Goal: Check status: Check status

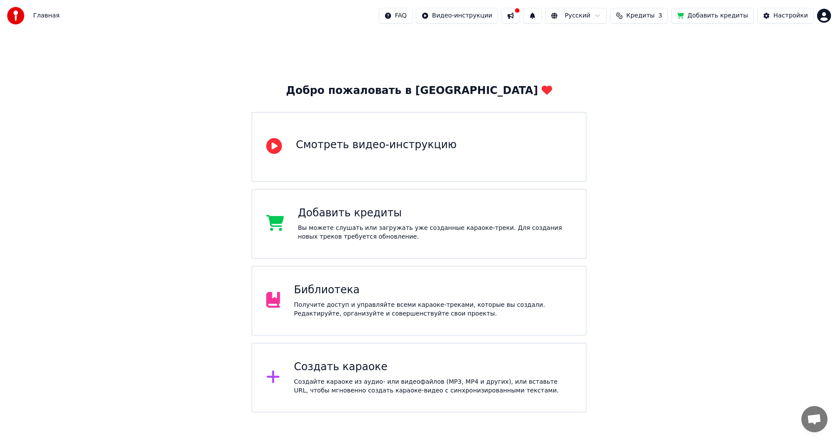
click at [655, 15] on span "Кредиты" at bounding box center [641, 15] width 28 height 9
click at [683, 58] on td "27" at bounding box center [688, 58] width 77 height 16
click at [690, 60] on td "27" at bounding box center [688, 58] width 77 height 16
click at [652, 79] on button "Обновить" at bounding box center [651, 81] width 53 height 16
click at [651, 83] on button "Обновить" at bounding box center [651, 81] width 53 height 16
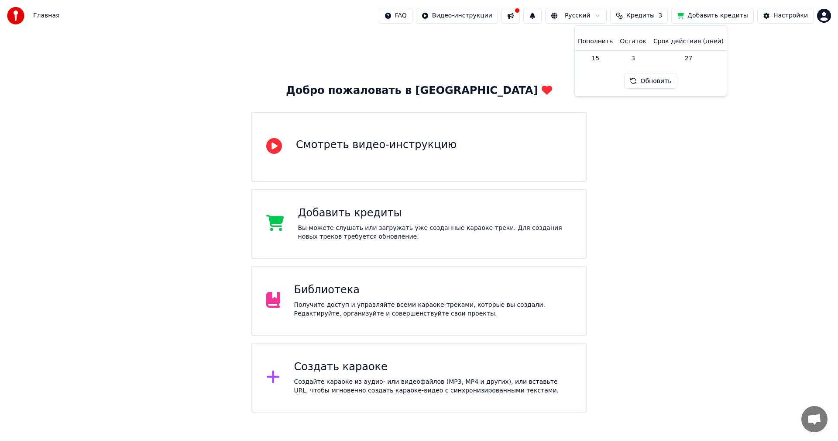
click at [599, 56] on td "15" at bounding box center [596, 58] width 42 height 16
click at [602, 57] on td "15" at bounding box center [596, 58] width 42 height 16
click at [607, 59] on td "15" at bounding box center [596, 58] width 42 height 16
click at [600, 59] on td "15" at bounding box center [596, 58] width 42 height 16
drag, startPoint x: 682, startPoint y: 57, endPoint x: 692, endPoint y: 58, distance: 10.1
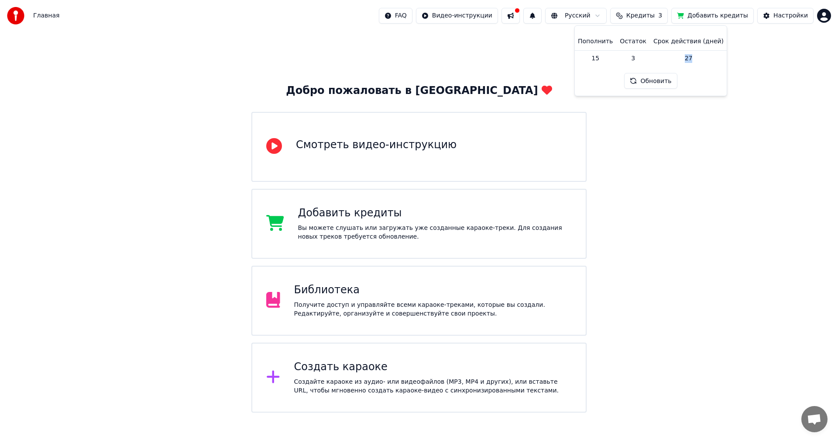
click at [692, 58] on td "27" at bounding box center [688, 58] width 77 height 16
click at [682, 123] on div "Добро пожаловать в Youka Смотреть видео-инструкцию Добавить кредиты Вы можете с…" at bounding box center [419, 221] width 838 height 381
